Goal: Check status

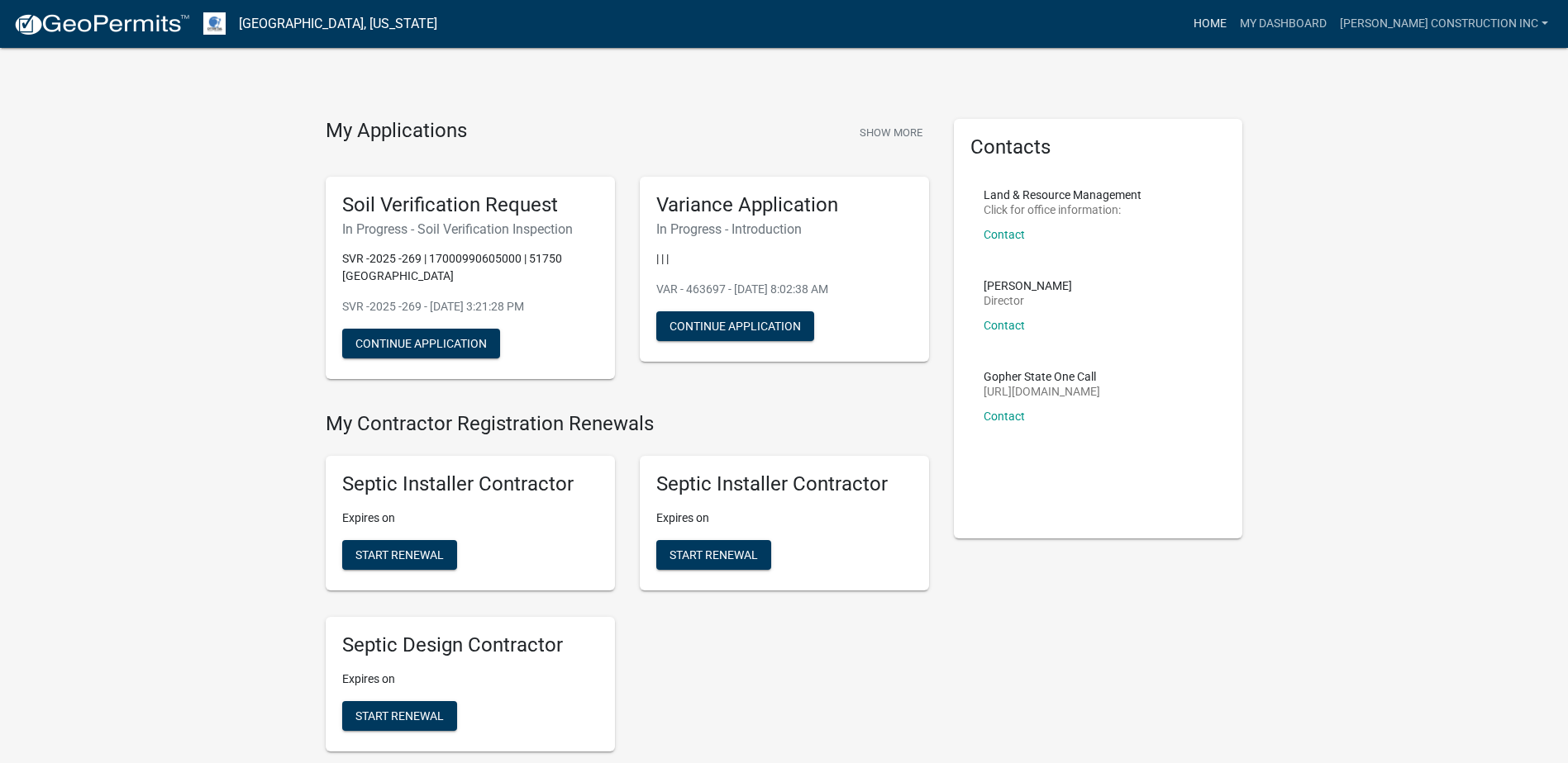
click at [1233, 21] on link "Home" at bounding box center [1210, 24] width 46 height 31
click at [1332, 18] on link "My Dashboard" at bounding box center [1282, 24] width 100 height 31
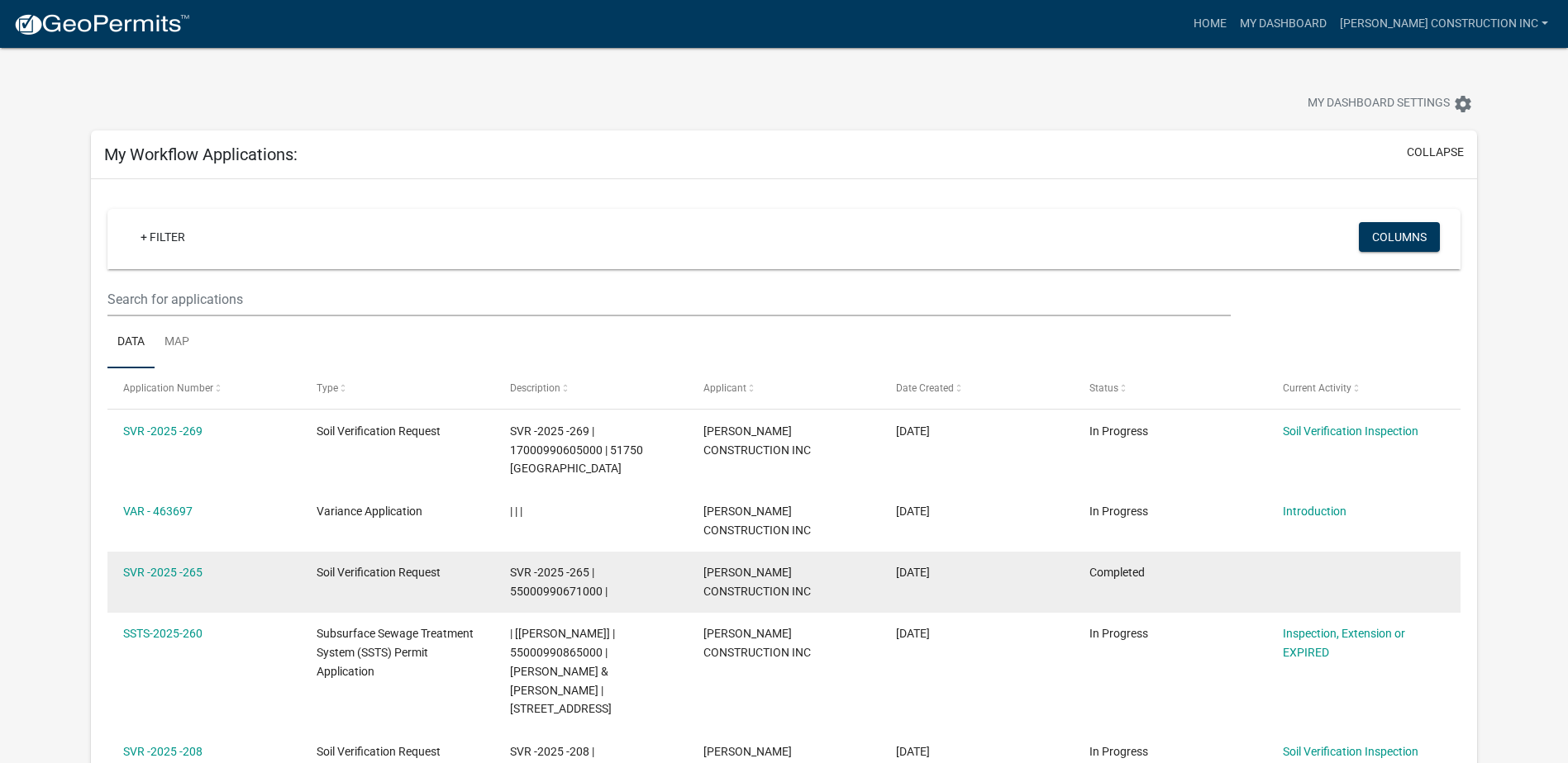
click at [372, 567] on datatable-body-cell "Soil Verification Request" at bounding box center [397, 582] width 193 height 61
click at [171, 566] on link "SVR -2025 -265" at bounding box center [162, 572] width 80 height 13
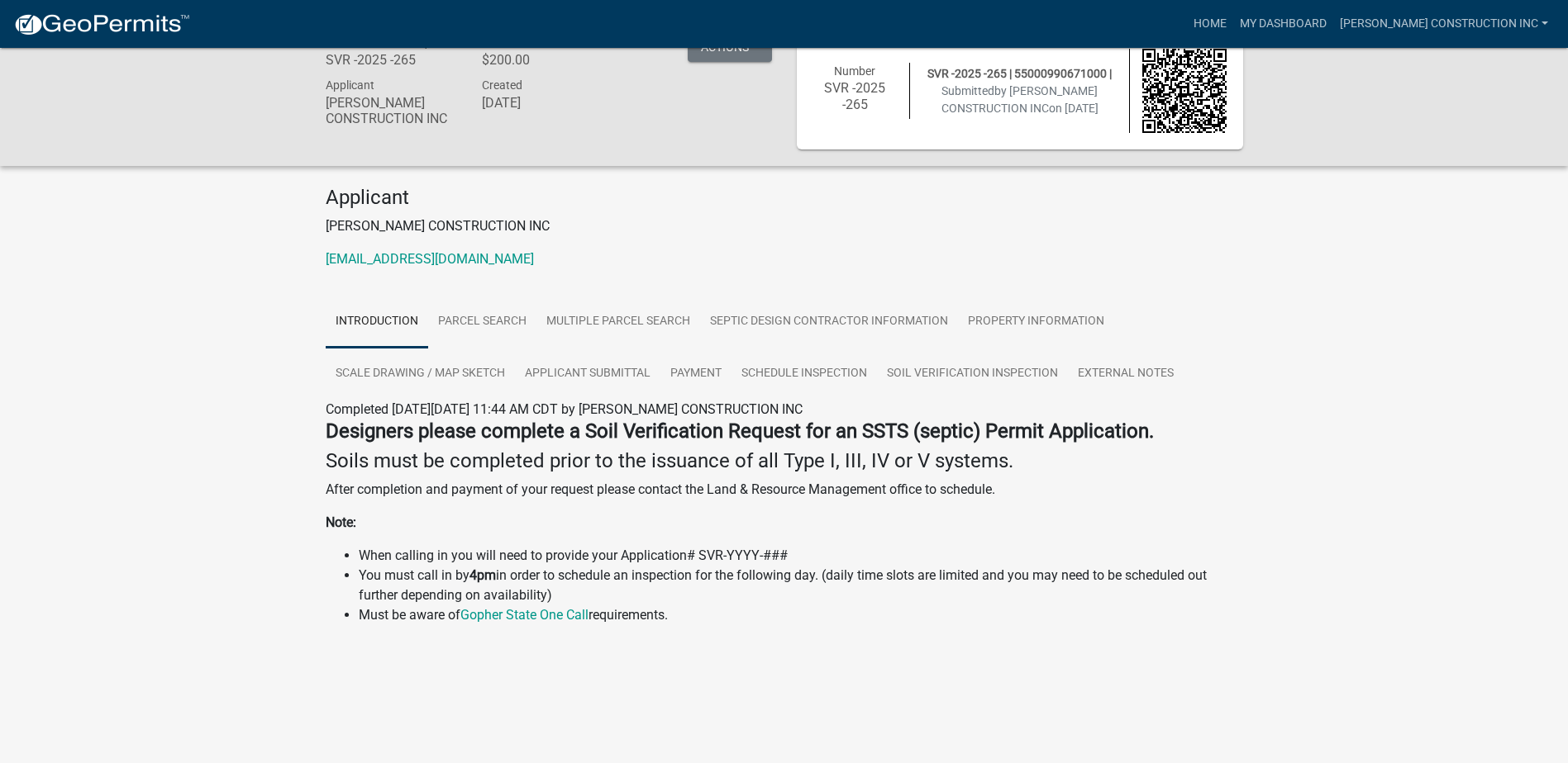
scroll to position [48, 0]
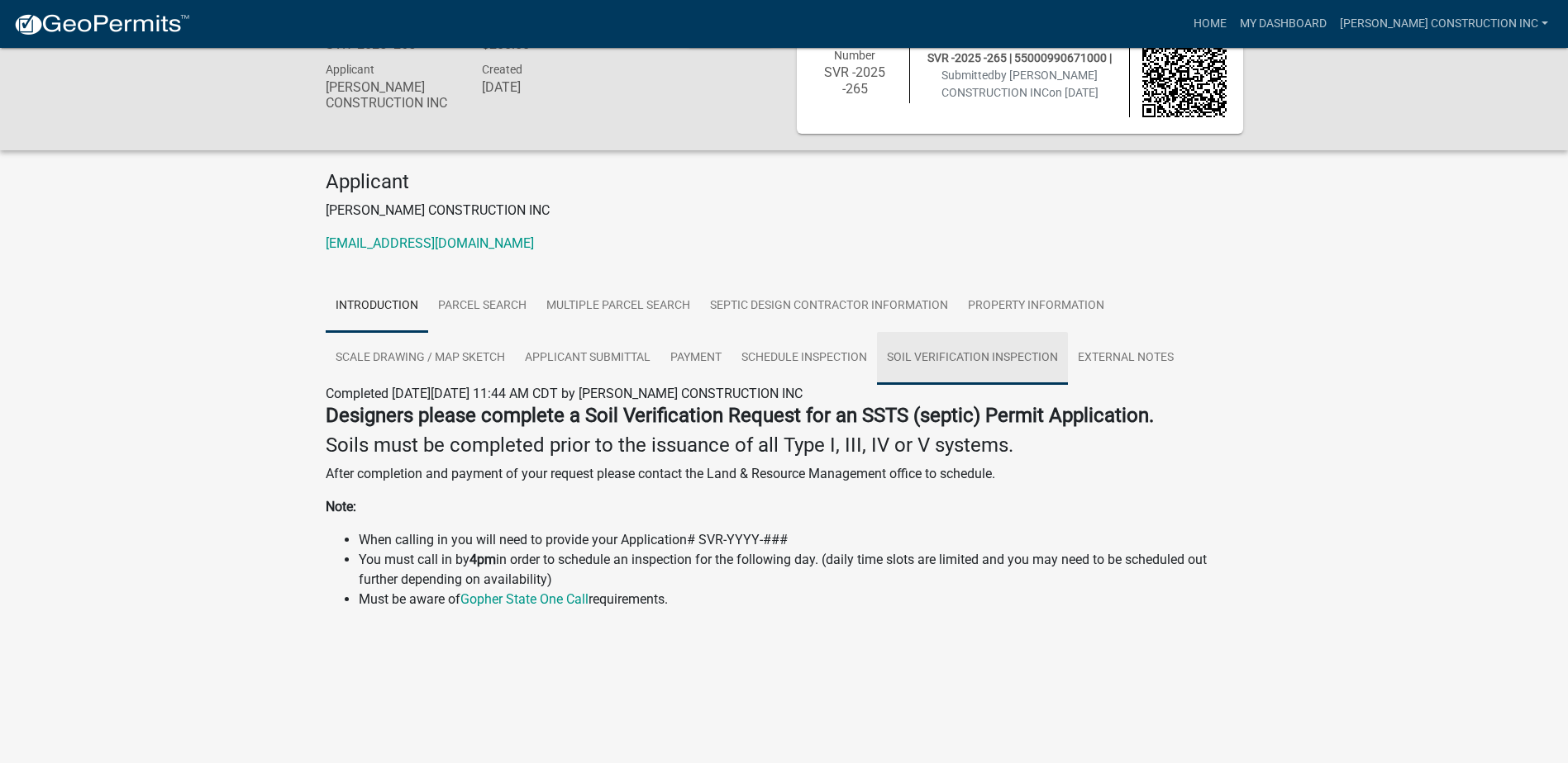
click at [969, 353] on link "Soil Verification Inspection" at bounding box center [972, 358] width 191 height 53
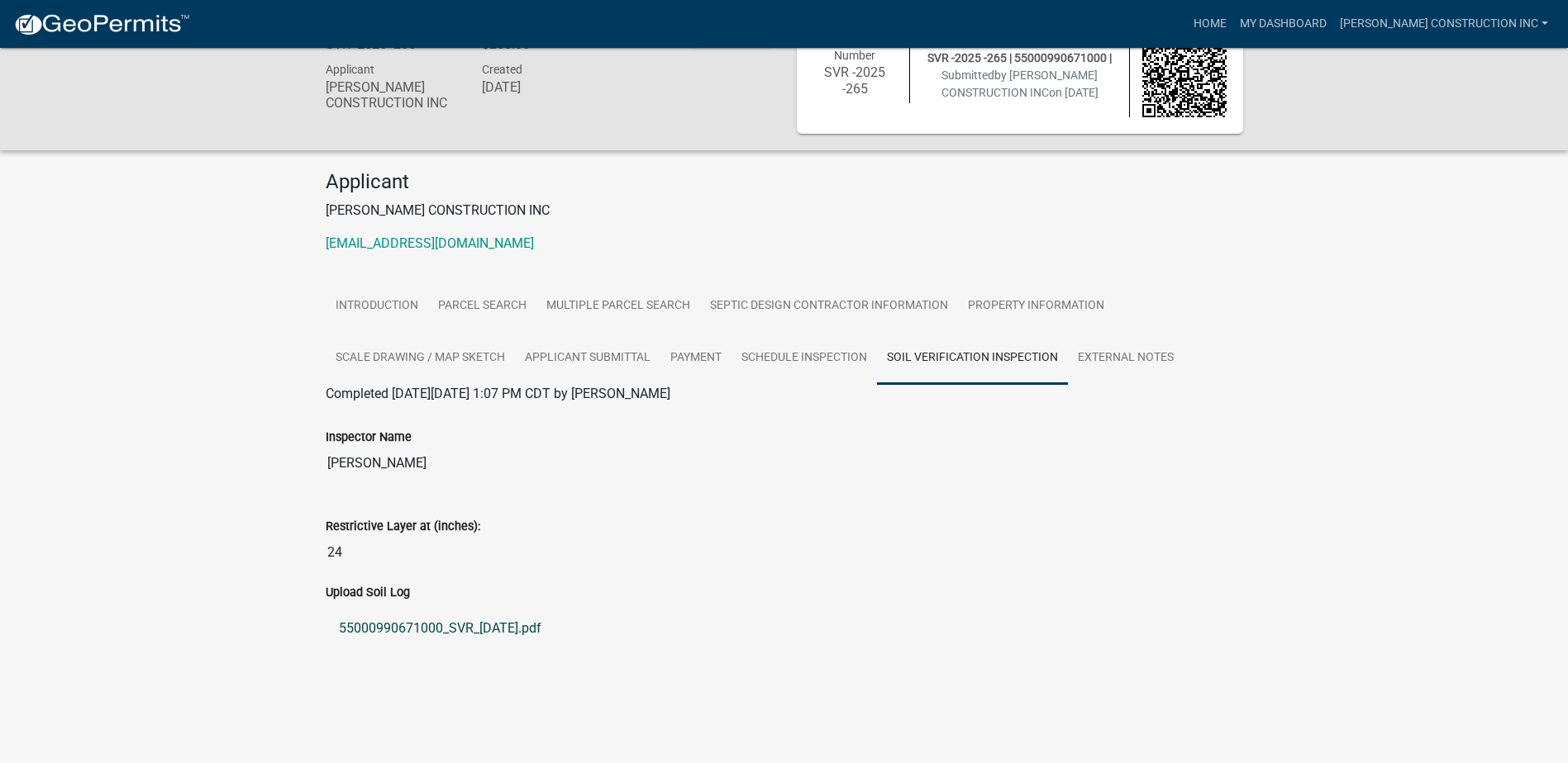
click at [505, 631] on link "55000990671000_SVR_[DATE].pdf" at bounding box center [784, 628] width 917 height 39
click at [1100, 354] on link "External Notes" at bounding box center [1125, 358] width 115 height 53
